Goal: Information Seeking & Learning: Check status

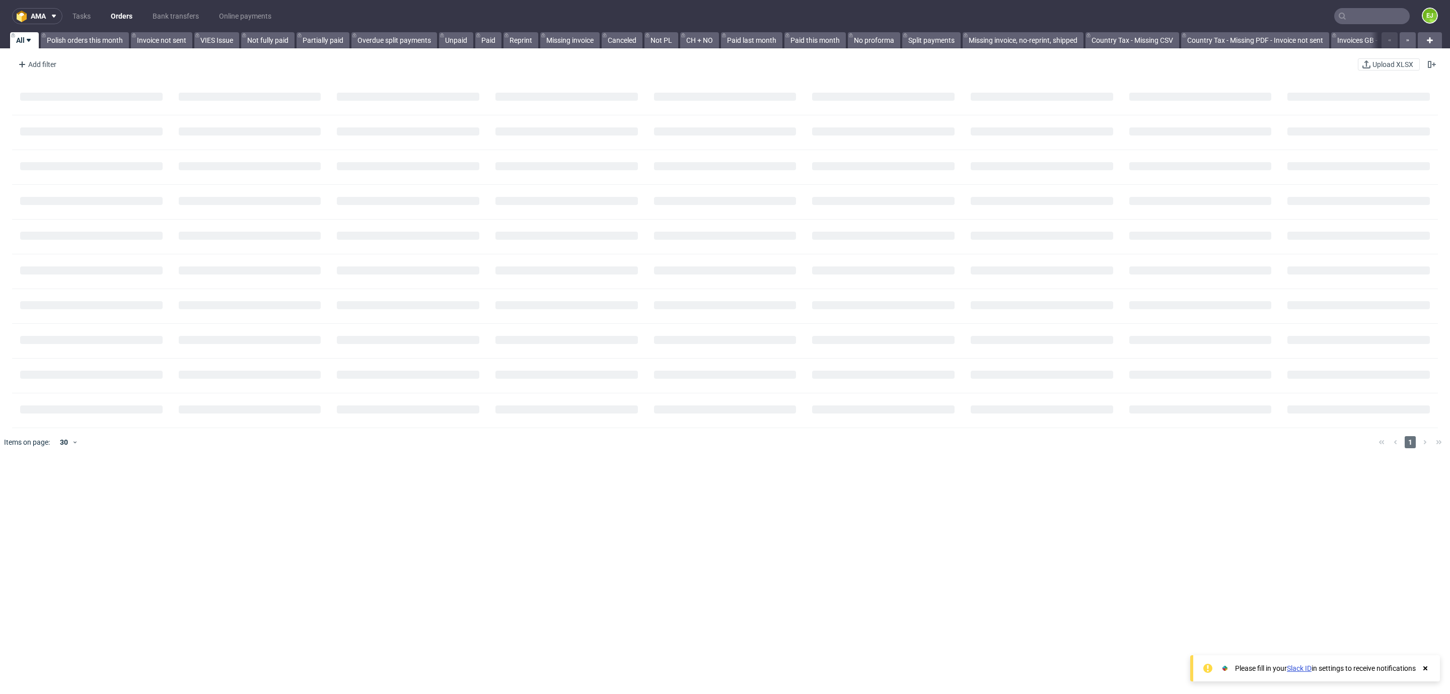
click at [1342, 17] on input "text" at bounding box center [1373, 16] width 76 height 16
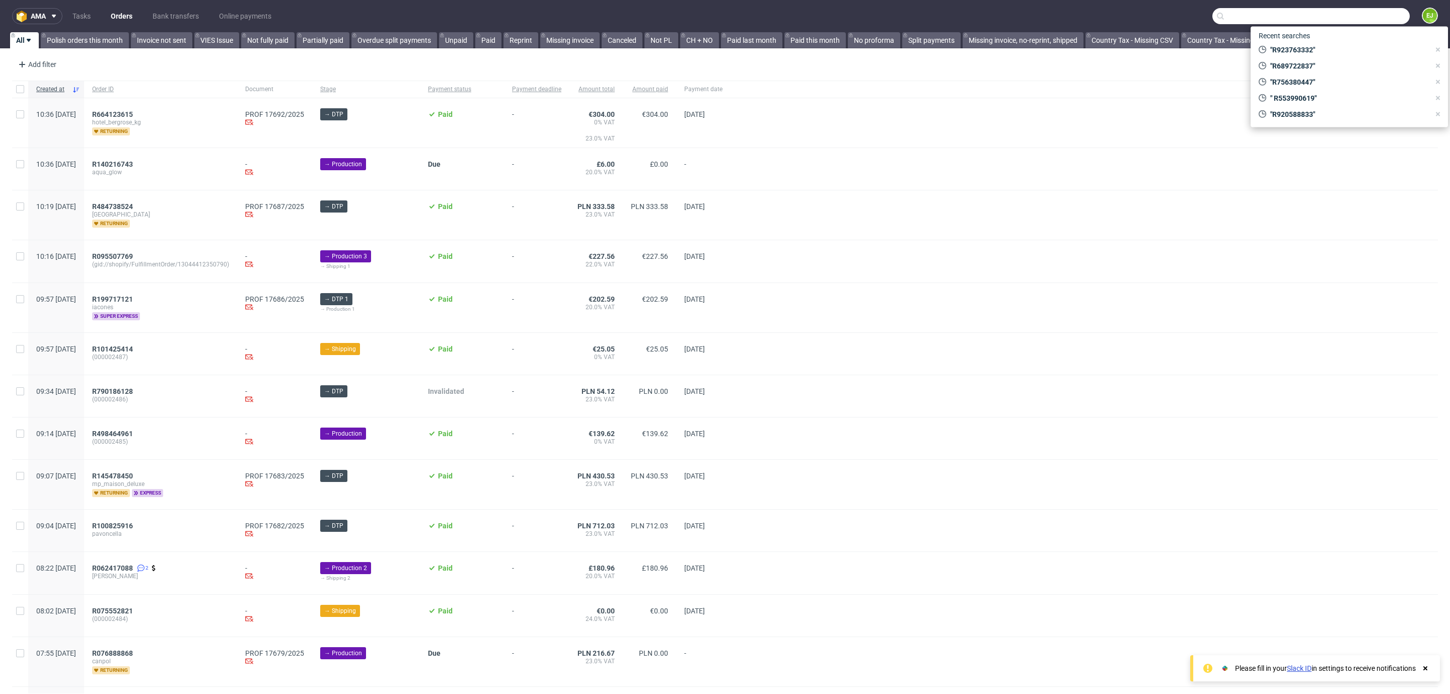
paste input "R820416421"
type input "R820416421"
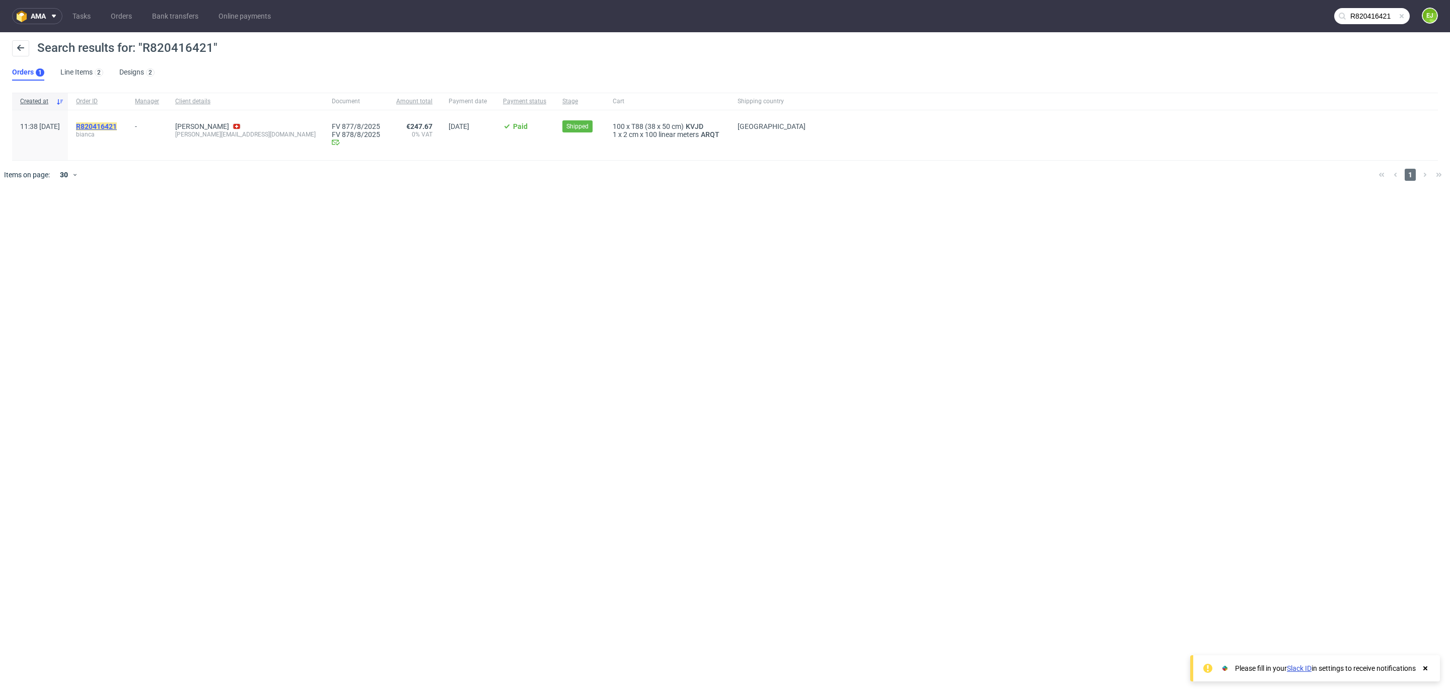
click at [117, 122] on mark "R820416421" at bounding box center [96, 126] width 41 height 8
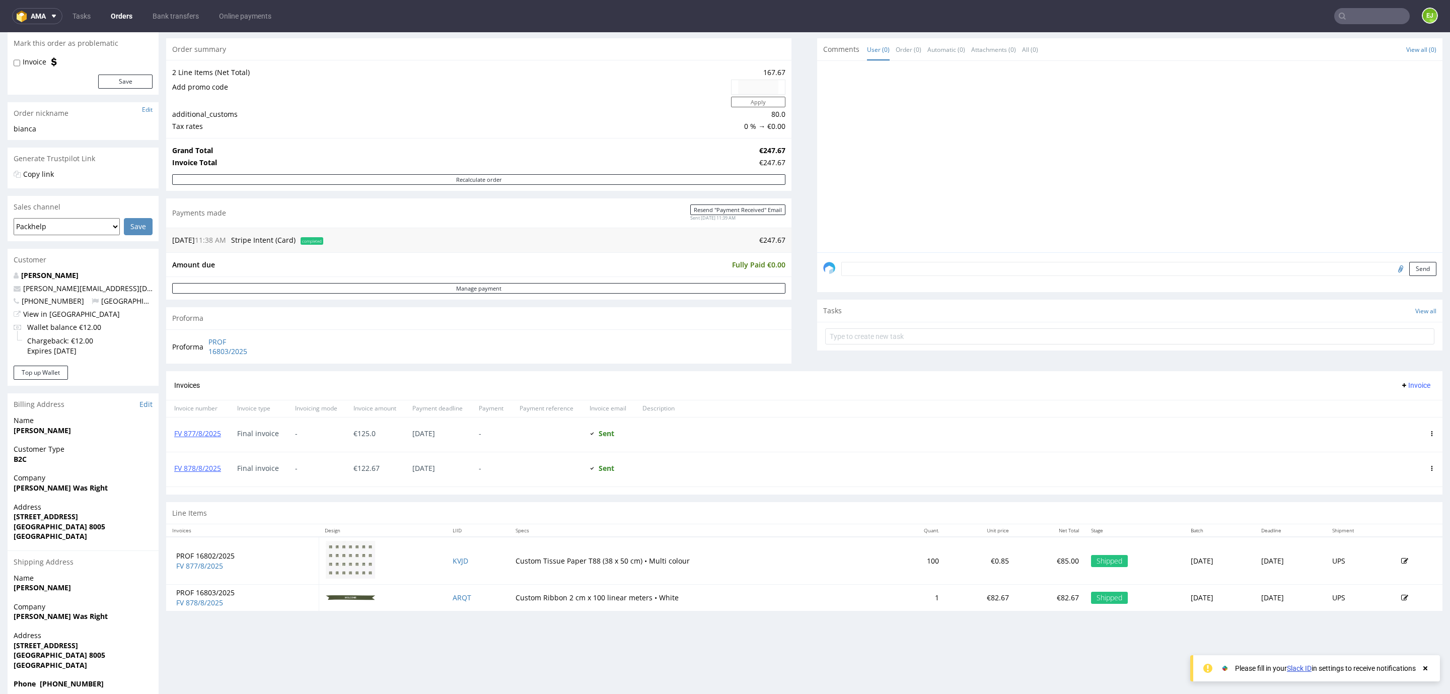
scroll to position [84, 0]
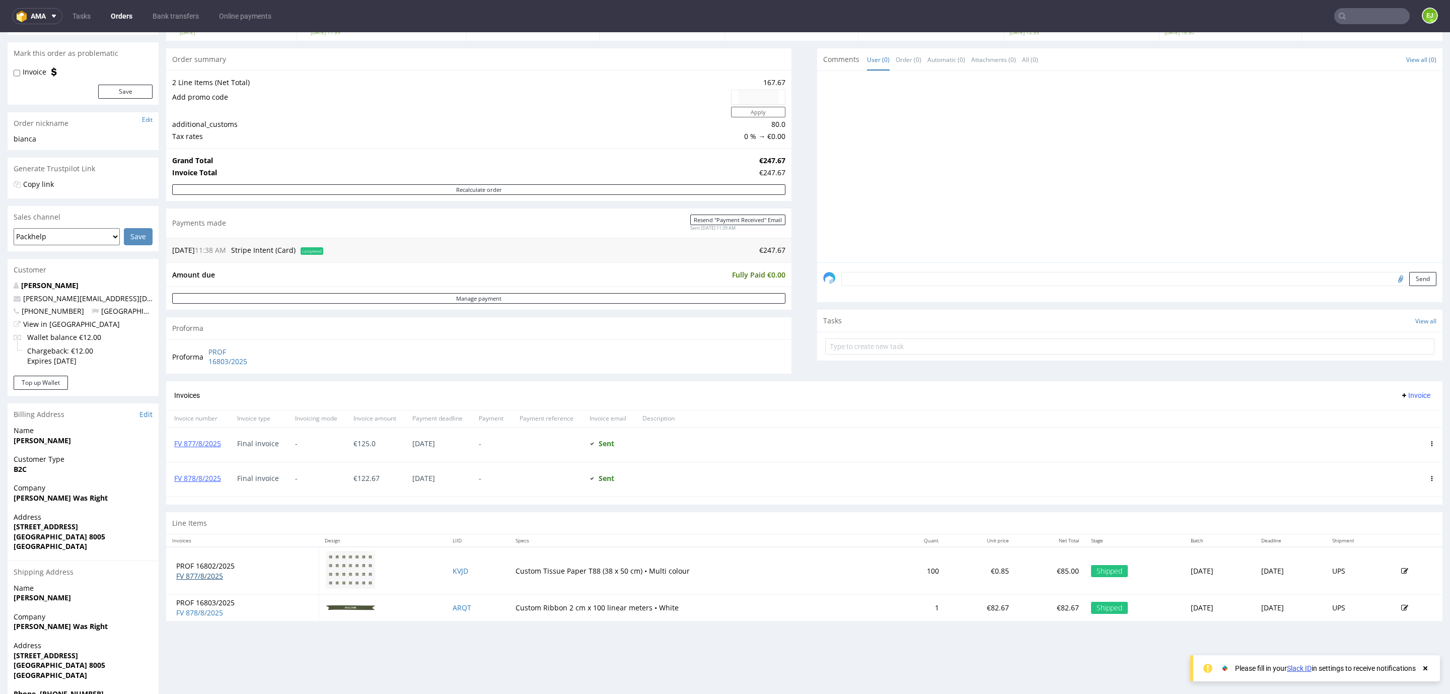
click at [186, 579] on link "FV 877/8/2025" at bounding box center [199, 576] width 47 height 10
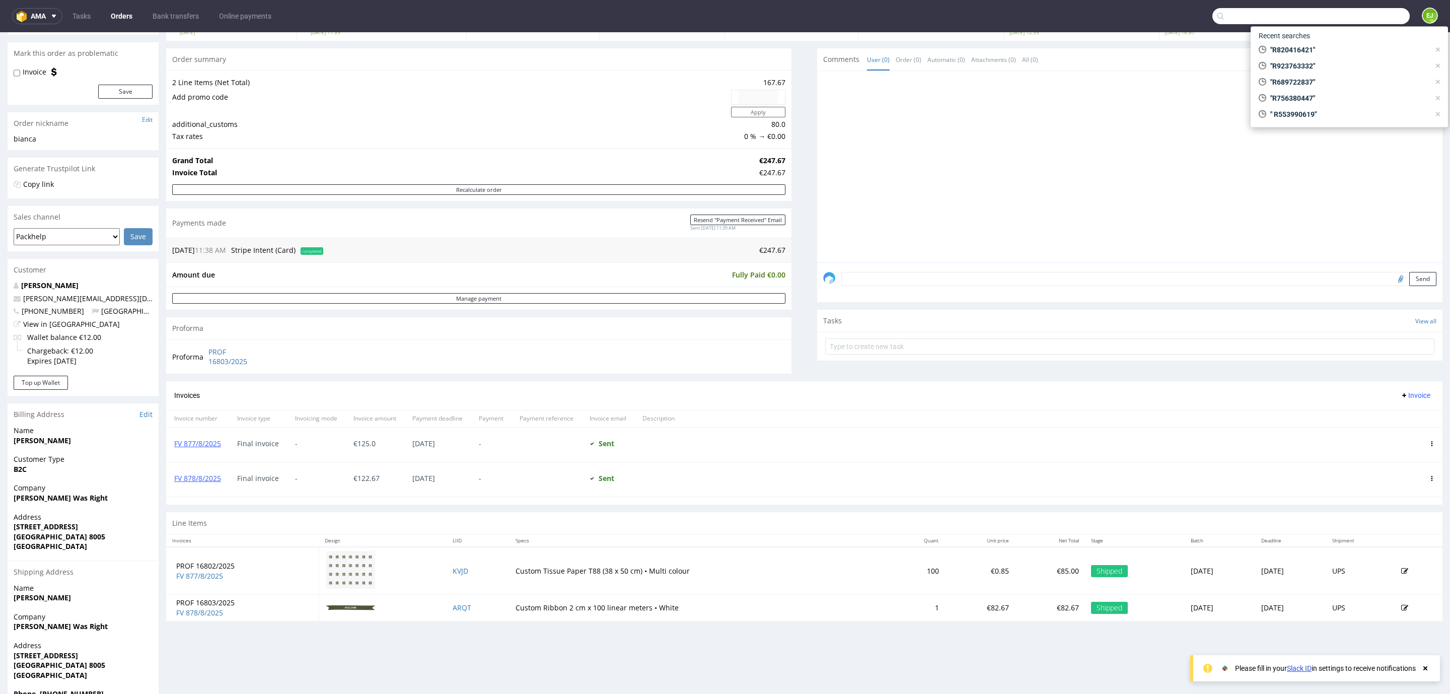
click at [1369, 17] on input "text" at bounding box center [1311, 16] width 197 height 16
paste input "R158503802"
type input "R158503802"
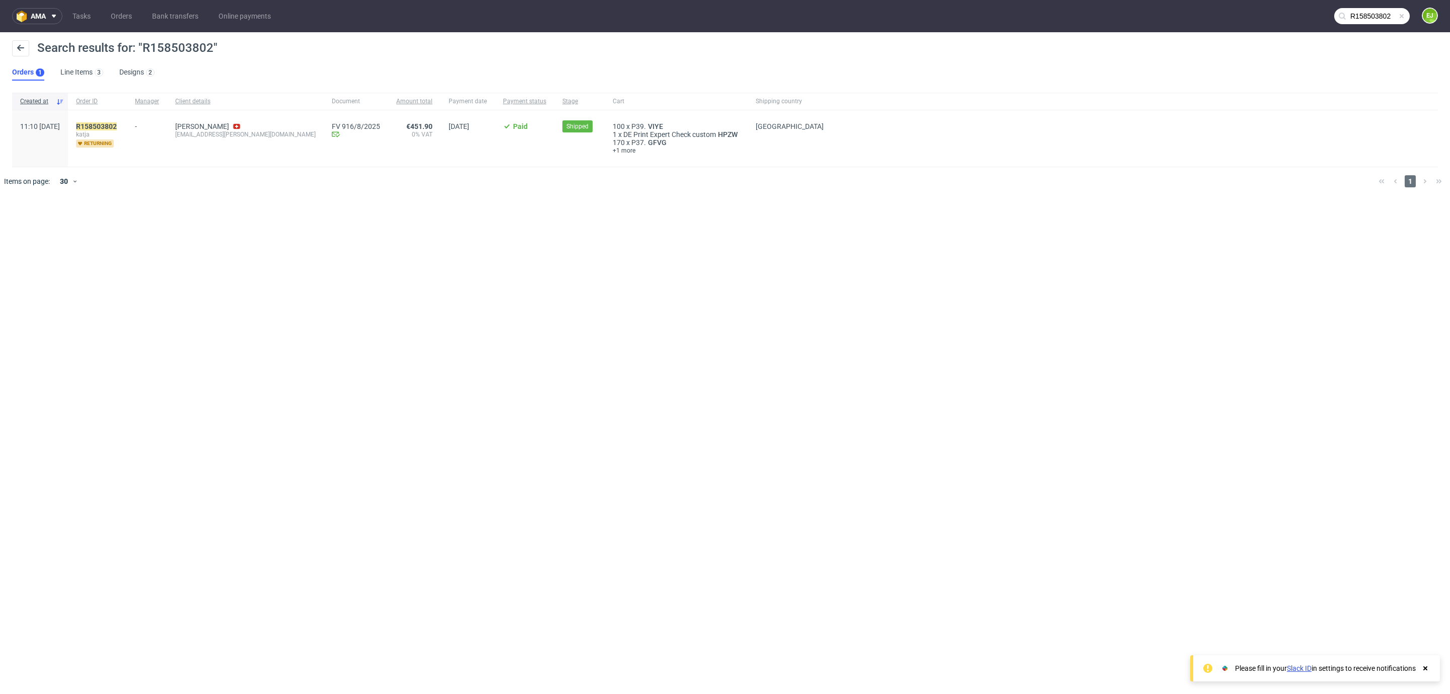
click at [127, 119] on div "R158503802 katja returning" at bounding box center [97, 138] width 59 height 56
click at [119, 133] on span "katja" at bounding box center [97, 134] width 43 height 8
click at [117, 127] on mark "R158503802" at bounding box center [96, 126] width 41 height 8
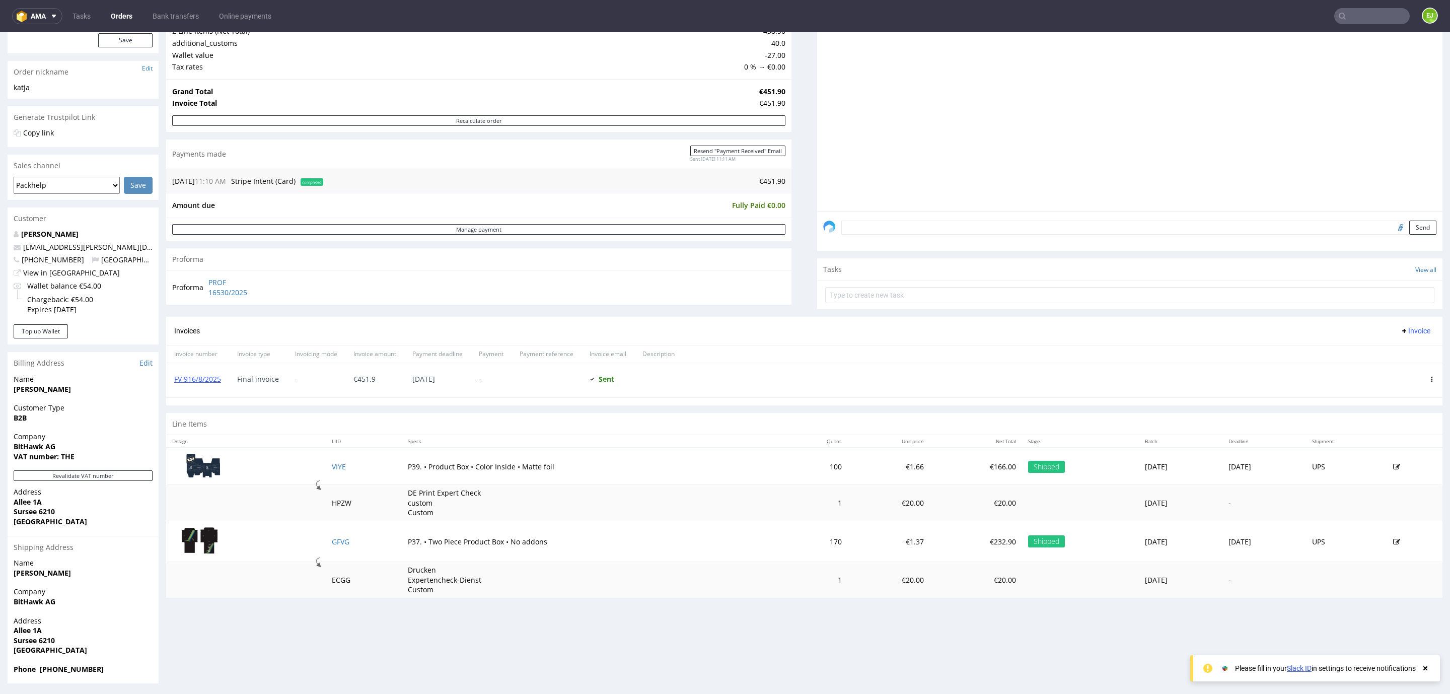
scroll to position [136, 0]
click at [189, 375] on link "FV 916/8/2025" at bounding box center [197, 378] width 47 height 10
